Goal: Transaction & Acquisition: Purchase product/service

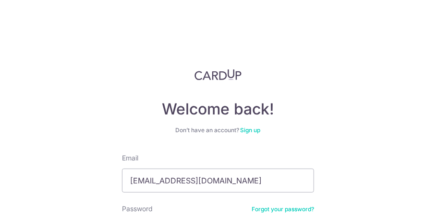
scroll to position [96, 0]
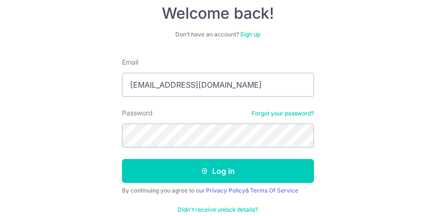
click at [122, 159] on button "Log in" at bounding box center [218, 171] width 192 height 24
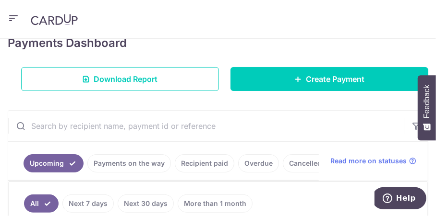
scroll to position [144, 0]
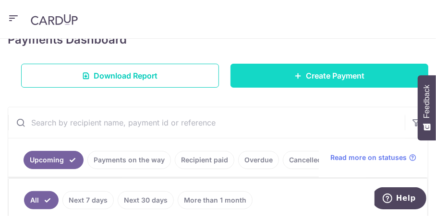
click at [334, 79] on span "Create Payment" at bounding box center [335, 76] width 59 height 12
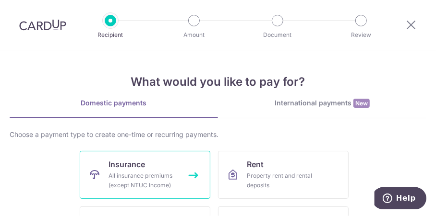
click at [138, 181] on div "All insurance premiums (except NTUC Income)" at bounding box center [142, 180] width 69 height 19
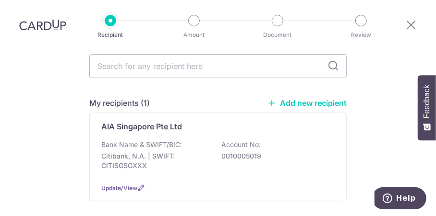
scroll to position [48, 0]
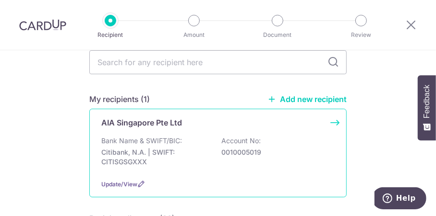
click at [177, 149] on p "Citibank, N.A. | SWIFT: CITISGSGXXX" at bounding box center [154, 157] width 107 height 19
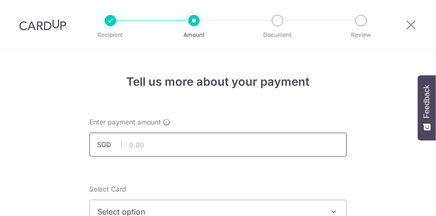
click at [180, 146] on input "text" at bounding box center [217, 145] width 257 height 24
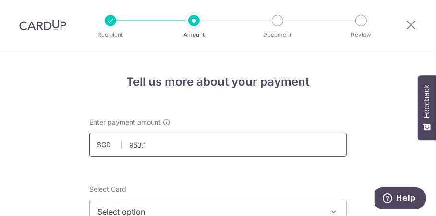
type input "953.15"
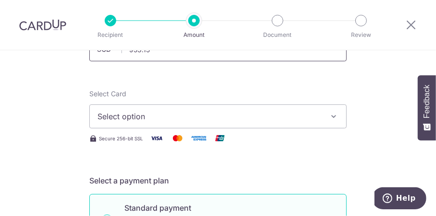
scroll to position [96, 0]
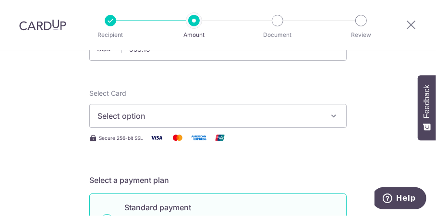
click at [318, 118] on span "Select option" at bounding box center [209, 116] width 224 height 12
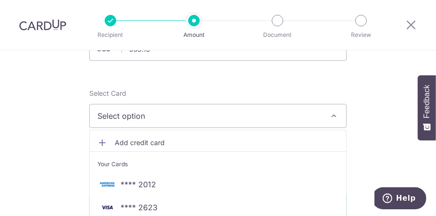
scroll to position [144, 0]
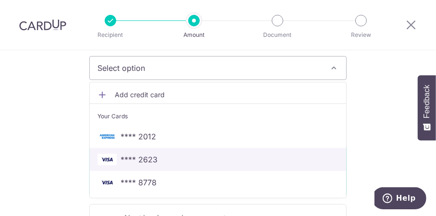
drag, startPoint x: 155, startPoint y: 163, endPoint x: 172, endPoint y: 148, distance: 22.7
click at [155, 163] on span "**** 2623" at bounding box center [217, 160] width 241 height 12
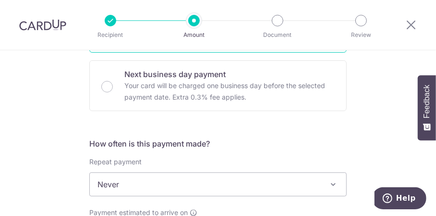
scroll to position [336, 0]
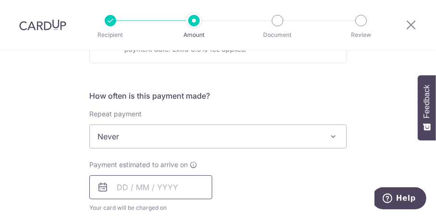
click at [118, 189] on input "text" at bounding box center [150, 188] width 123 height 24
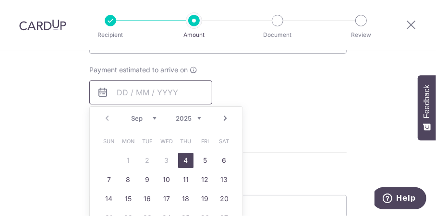
scroll to position [432, 0]
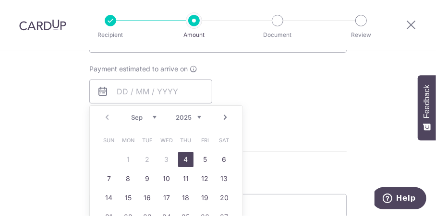
click at [184, 159] on link "4" at bounding box center [185, 159] width 15 height 15
type input "[DATE]"
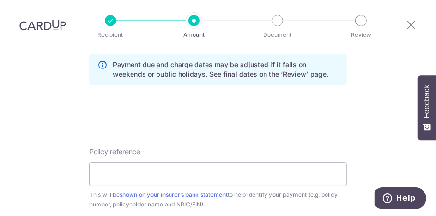
scroll to position [576, 0]
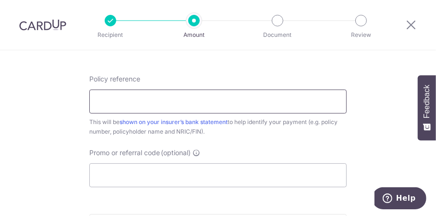
click at [217, 112] on input "Policy reference" at bounding box center [217, 102] width 257 height 24
type input "E235194095"
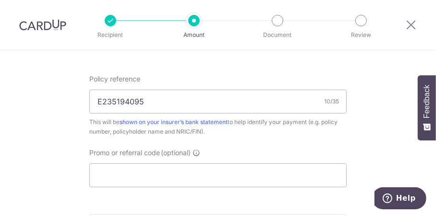
click at [224, 138] on div "Policy reference E235194095 10/35 This will be shown on your insurer’s bank sta…" at bounding box center [217, 130] width 257 height 113
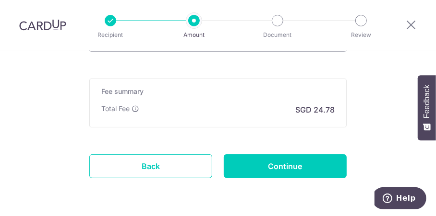
scroll to position [719, 0]
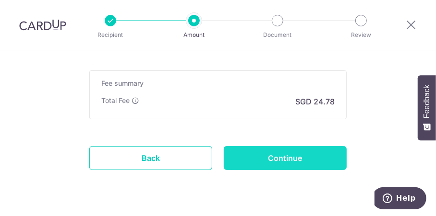
click at [278, 155] on input "Continue" at bounding box center [285, 158] width 123 height 24
type input "Create Schedule"
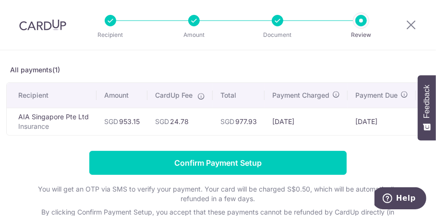
scroll to position [48, 0]
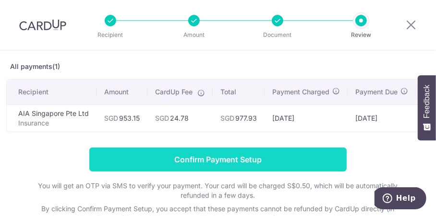
click at [226, 164] on input "Confirm Payment Setup" at bounding box center [217, 160] width 257 height 24
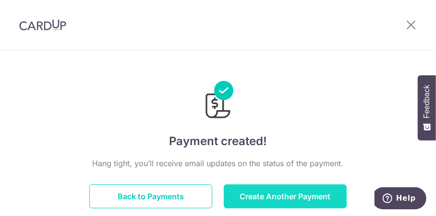
click at [266, 192] on button "Create Another Payment" at bounding box center [285, 197] width 123 height 24
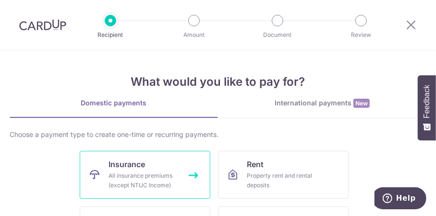
click at [165, 165] on link "Insurance All insurance premiums (except NTUC Income)" at bounding box center [145, 175] width 130 height 48
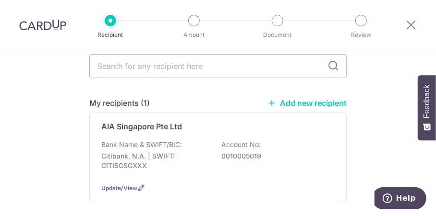
scroll to position [48, 0]
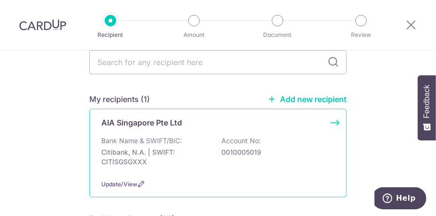
click at [189, 148] on p "Citibank, N.A. | SWIFT: CITISGSGXXX" at bounding box center [154, 157] width 107 height 19
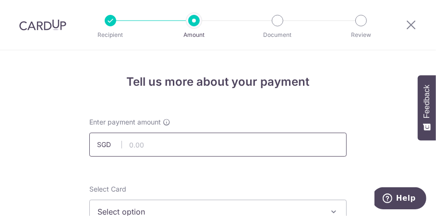
drag, startPoint x: 0, startPoint y: 0, endPoint x: 211, endPoint y: 146, distance: 256.4
click at [211, 146] on input "text" at bounding box center [217, 145] width 257 height 24
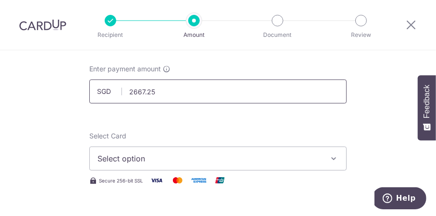
scroll to position [96, 0]
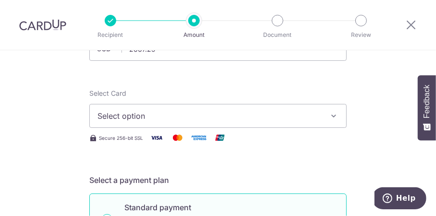
type input "2,667.25"
click at [223, 117] on span "Select option" at bounding box center [209, 116] width 224 height 12
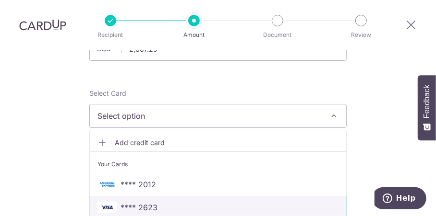
click at [170, 203] on span "**** 2623" at bounding box center [217, 208] width 241 height 12
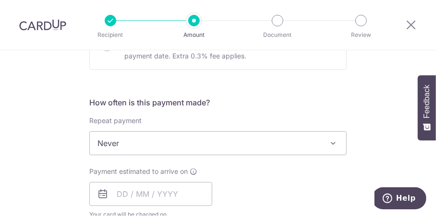
scroll to position [336, 0]
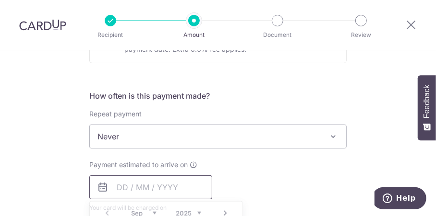
click at [116, 188] on input "text" at bounding box center [150, 188] width 123 height 24
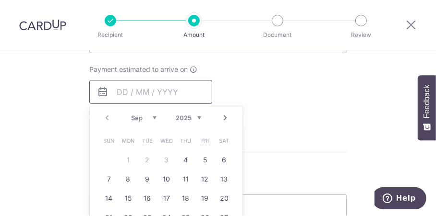
scroll to position [432, 0]
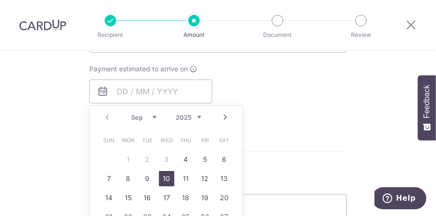
click at [161, 178] on link "10" at bounding box center [166, 178] width 15 height 15
type input "[DATE]"
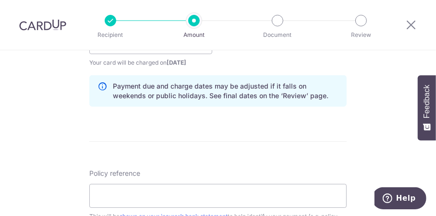
scroll to position [528, 0]
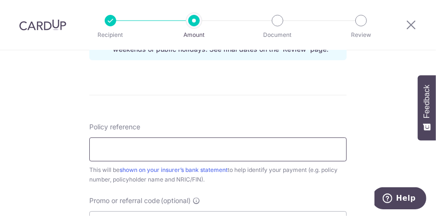
click at [262, 148] on input "Policy reference" at bounding box center [217, 150] width 257 height 24
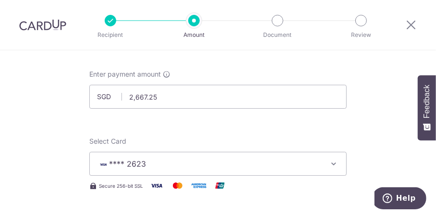
scroll to position [0, 0]
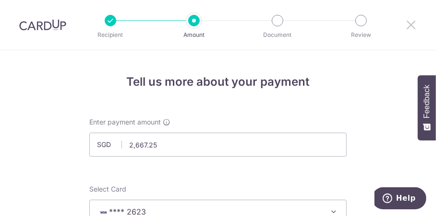
type input "L540914876"
drag, startPoint x: 411, startPoint y: 25, endPoint x: 268, endPoint y: 50, distance: 145.0
click at [411, 25] on icon at bounding box center [411, 25] width 12 height 12
